Goal: Information Seeking & Learning: Understand process/instructions

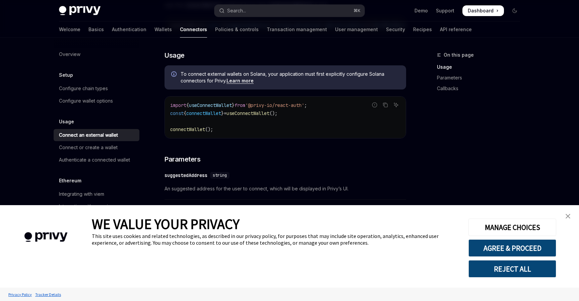
scroll to position [155, 0]
click at [289, 132] on code "import { useConnectWallet } from '@privy-io/react-auth' ; const { connectWallet…" at bounding box center [285, 116] width 230 height 32
click at [568, 217] on img "close banner" at bounding box center [567, 216] width 5 height 5
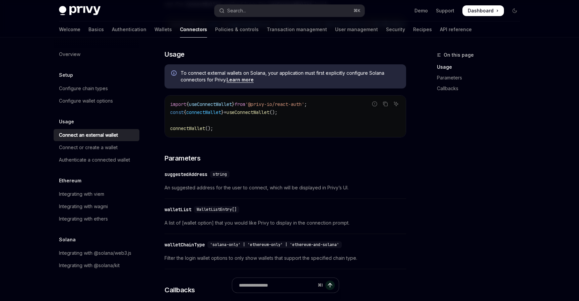
click at [497, 184] on div "On this page Usage Parameters Callbacks" at bounding box center [474, 176] width 102 height 250
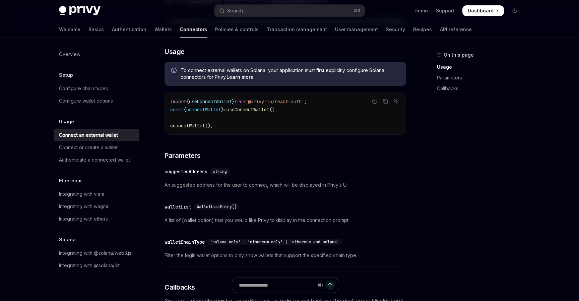
scroll to position [157, 0]
click at [122, 29] on div "Welcome Basics Authentication Wallets Connectors Policies & controls Transactio…" at bounding box center [265, 29] width 413 height 16
click at [112, 27] on link "Authentication" at bounding box center [129, 29] width 35 height 16
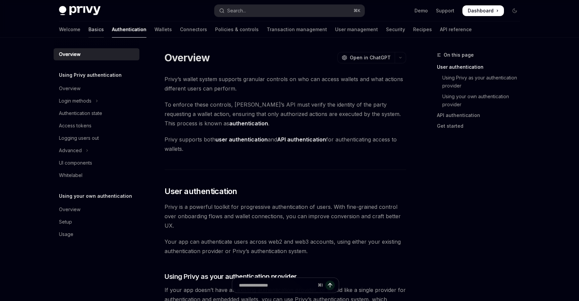
click at [88, 30] on link "Basics" at bounding box center [95, 29] width 15 height 16
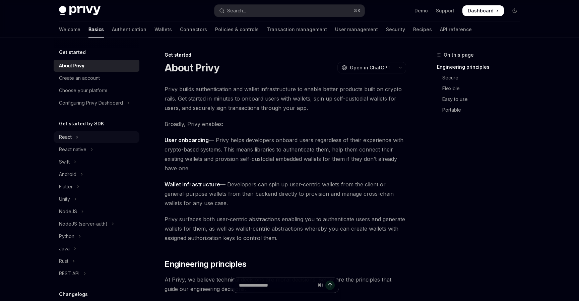
click at [75, 137] on button "React" at bounding box center [97, 137] width 86 height 12
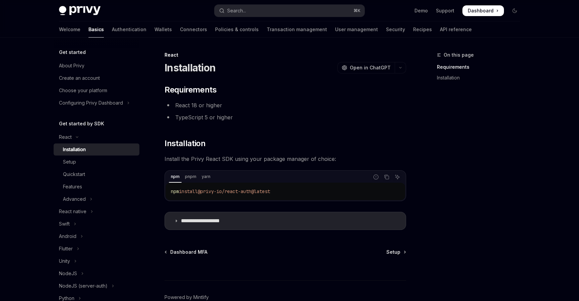
scroll to position [37, 0]
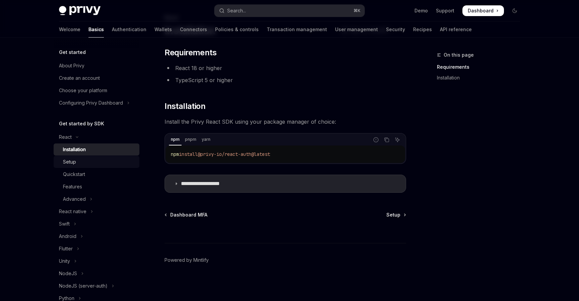
click at [114, 162] on div "Setup" at bounding box center [99, 162] width 72 height 8
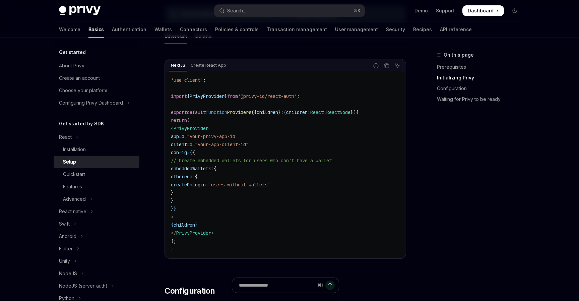
scroll to position [215, 0]
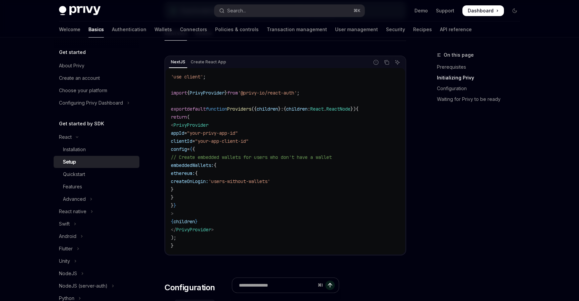
click at [323, 141] on code "'use client' ; import { PrivyProvider } from '@privy-io/react-auth' ; export de…" at bounding box center [285, 161] width 229 height 177
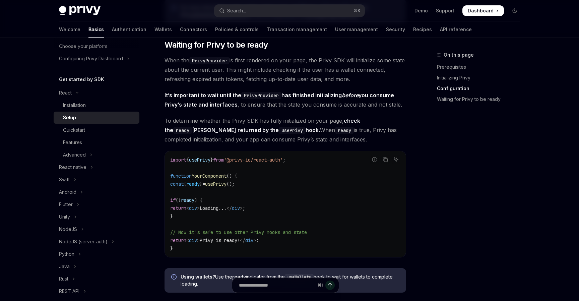
scroll to position [649, 0]
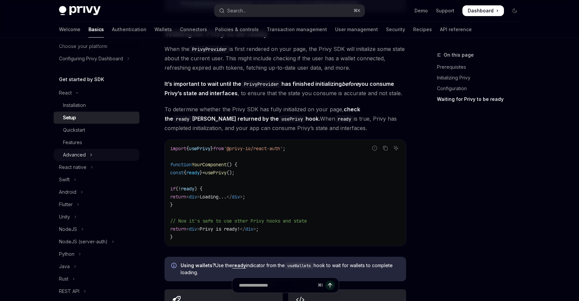
click at [90, 155] on icon "Toggle Advanced section" at bounding box center [91, 155] width 3 height 8
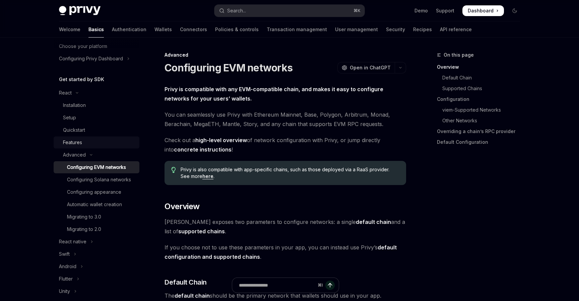
click at [92, 145] on div "Features" at bounding box center [99, 142] width 72 height 8
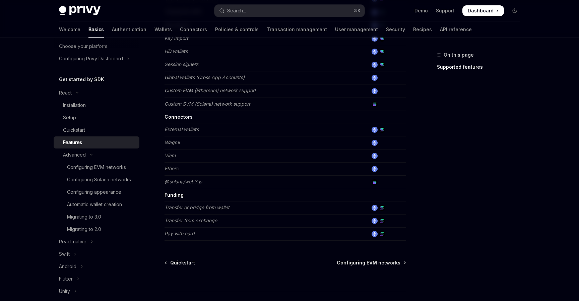
scroll to position [421, 0]
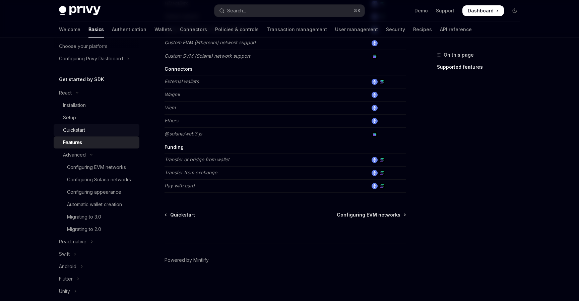
click at [87, 132] on div "Quickstart" at bounding box center [99, 130] width 72 height 8
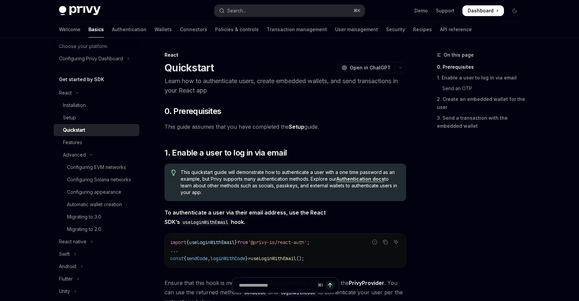
click at [80, 127] on div "Quickstart" at bounding box center [74, 130] width 22 height 8
click at [79, 123] on link "Setup" at bounding box center [97, 118] width 86 height 12
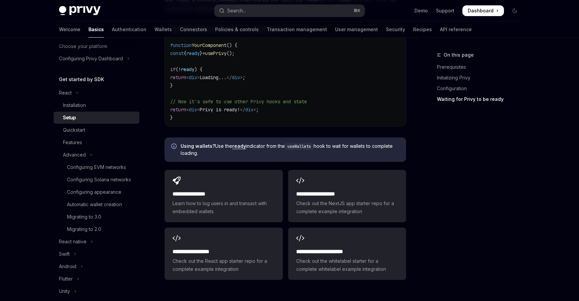
scroll to position [833, 0]
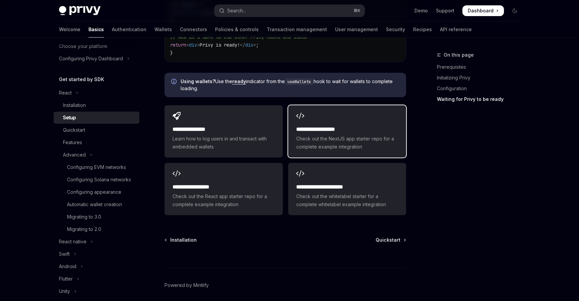
click at [314, 143] on span "Check out the NextJS app starter repo for a complete example integration" at bounding box center [347, 143] width 102 height 16
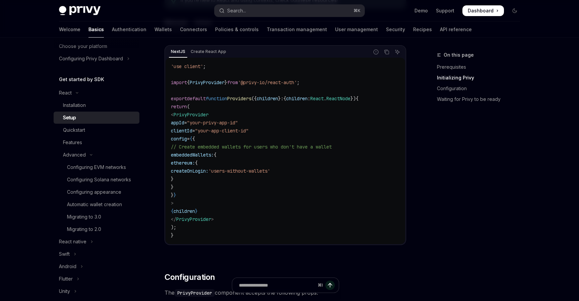
scroll to position [230, 0]
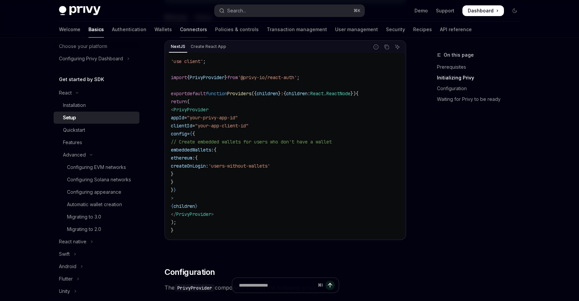
click at [180, 29] on link "Connectors" at bounding box center [193, 29] width 27 height 16
type textarea "*"
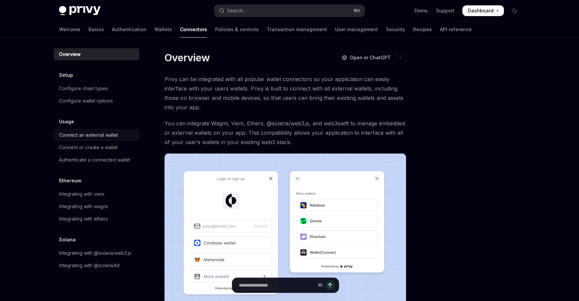
click at [74, 133] on div "Connect an external wallet" at bounding box center [88, 135] width 59 height 8
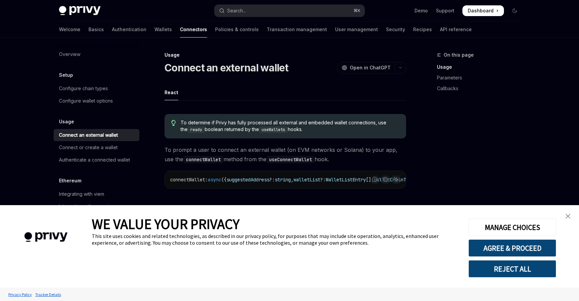
click at [566, 220] on link "close banner" at bounding box center [567, 215] width 13 height 13
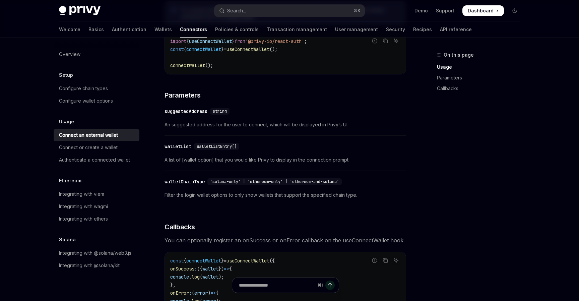
scroll to position [218, 0]
click at [392, 135] on div "​ suggestedAddress string An suggested address for the user to connect, which w…" at bounding box center [285, 120] width 242 height 32
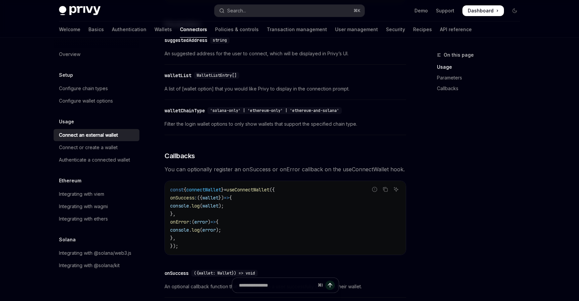
scroll to position [290, 0]
click at [77, 145] on div "Connect or create a wallet" at bounding box center [88, 147] width 59 height 8
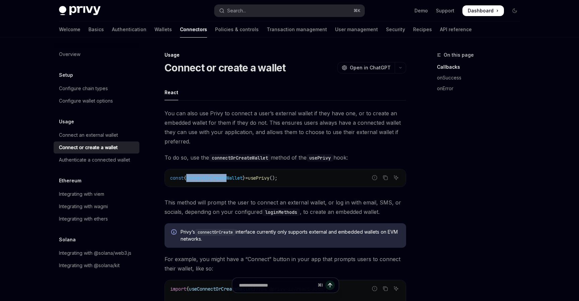
drag, startPoint x: 191, startPoint y: 178, endPoint x: 232, endPoint y: 178, distance: 41.2
click at [232, 178] on span "connectOrCreateWallet" at bounding box center [214, 178] width 56 height 6
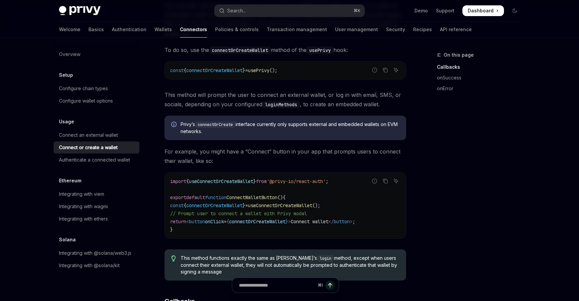
scroll to position [108, 0]
click at [100, 136] on div "Connect an external wallet" at bounding box center [88, 135] width 59 height 8
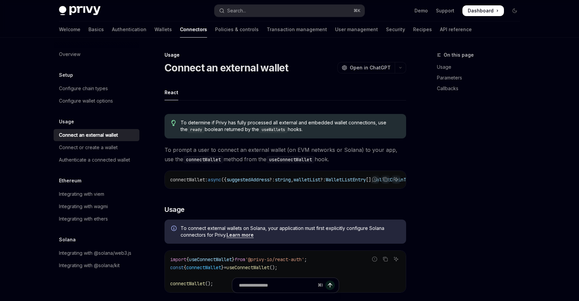
type textarea "*"
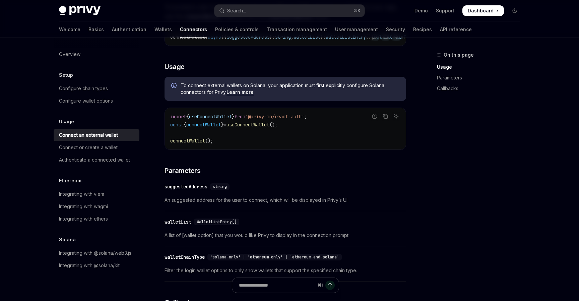
scroll to position [143, 0]
click at [254, 141] on code "import { useConnectWallet } from '@privy-io/react-auth' ; const { connectWallet…" at bounding box center [285, 128] width 230 height 32
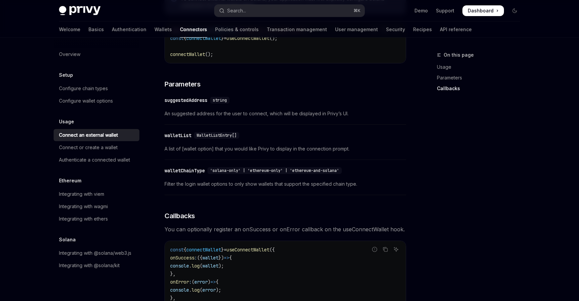
scroll to position [169, 0]
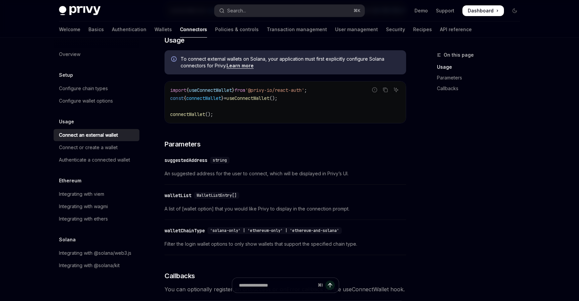
click at [389, 175] on span "An suggested address for the user to connect, which will be displayed in Privy’…" at bounding box center [285, 174] width 242 height 8
